Goal: Find specific page/section: Find specific page/section

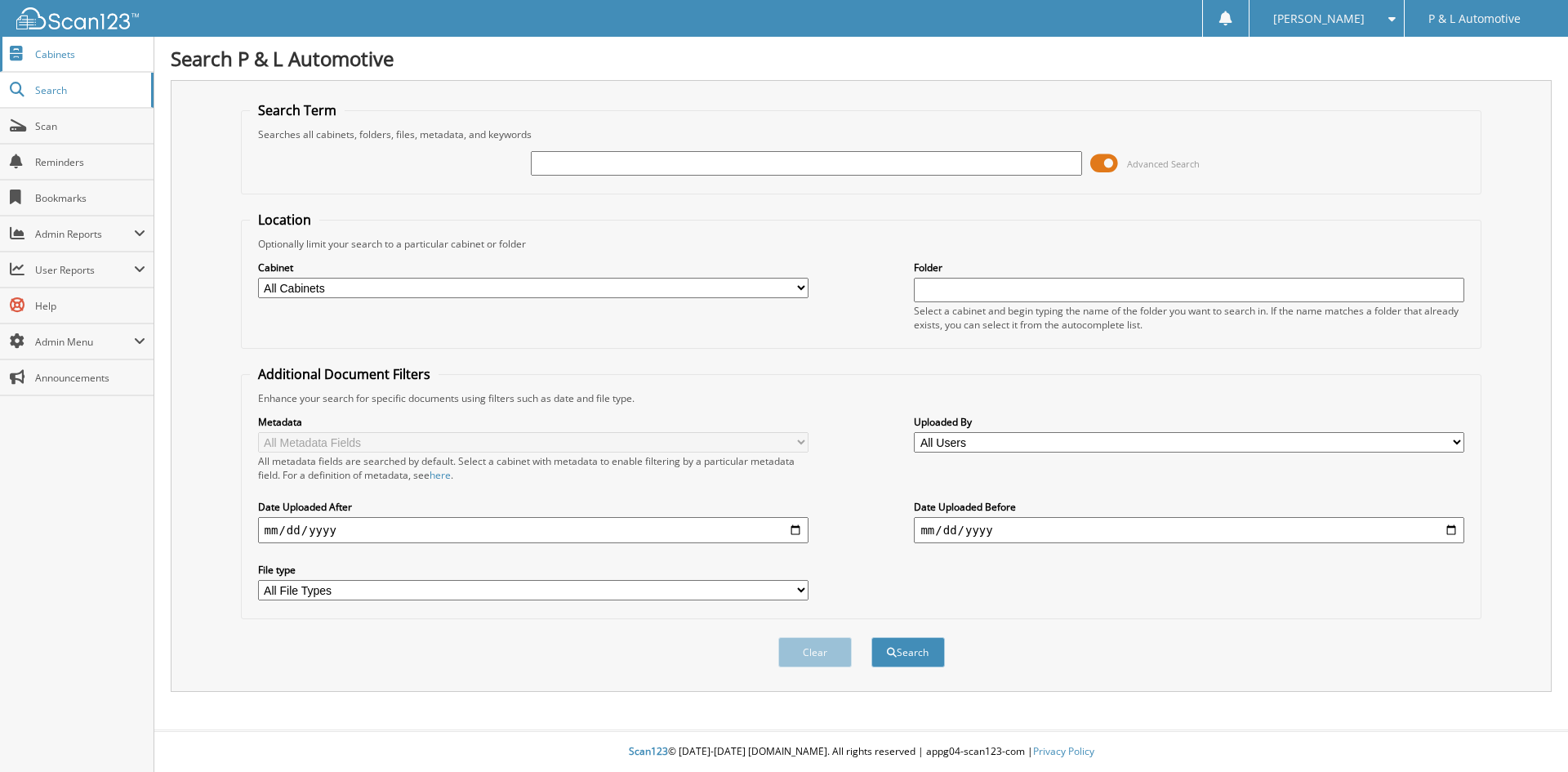
click at [89, 41] on link "Cabinets" at bounding box center [77, 54] width 154 height 35
type input "lease"
click at [871, 637] on button "Search" at bounding box center [908, 651] width 74 height 30
